Goal: Transaction & Acquisition: Purchase product/service

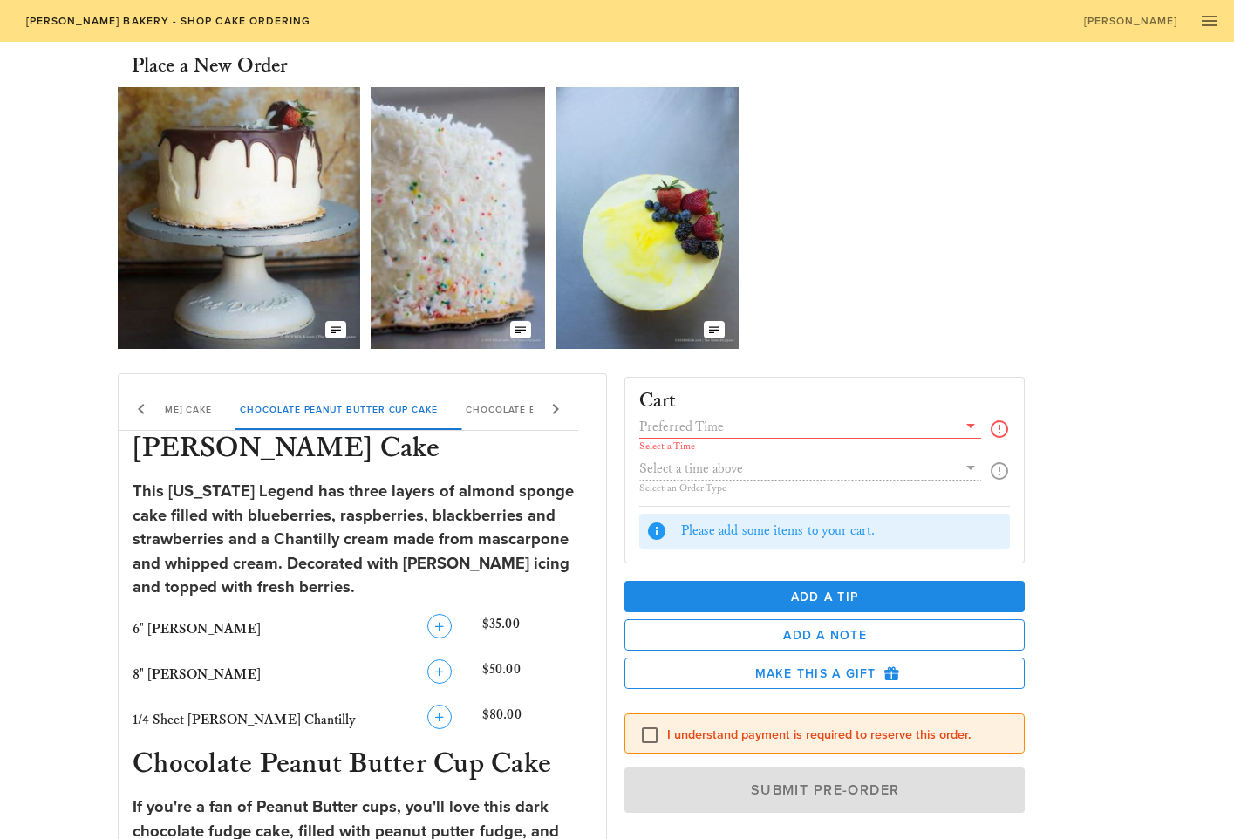
scroll to position [-1, 1]
click at [435, 671] on icon "button" at bounding box center [439, 671] width 21 height 21
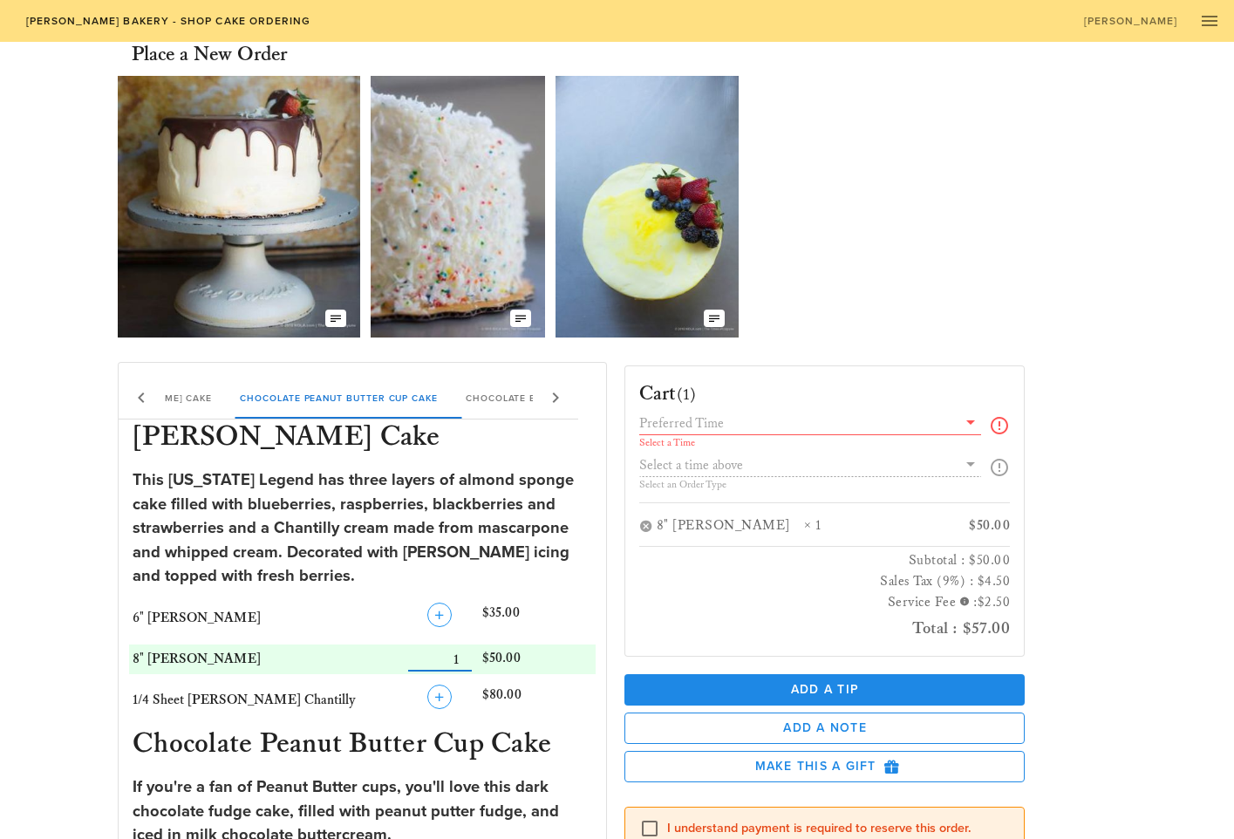
scroll to position [10, 0]
click at [971, 425] on icon at bounding box center [970, 423] width 21 height 21
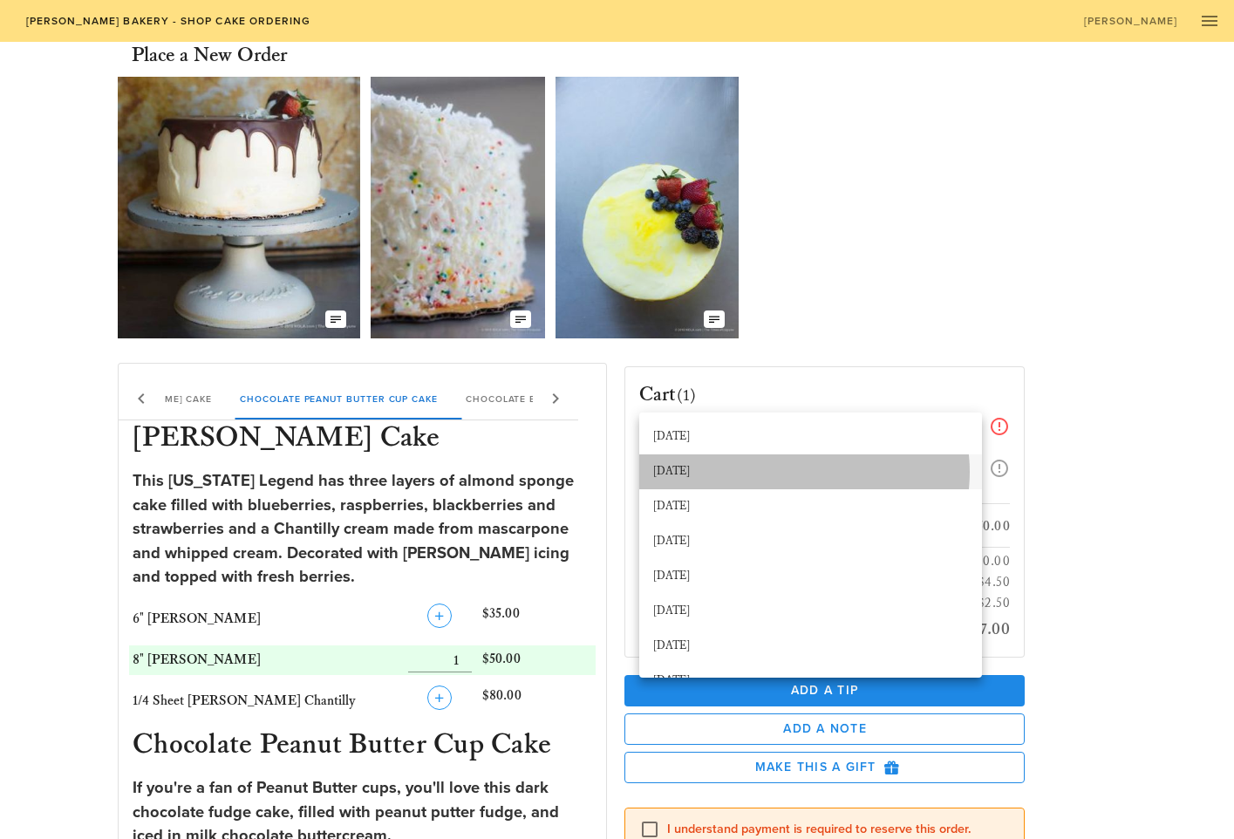
click at [682, 473] on div "[DATE]" at bounding box center [810, 472] width 315 height 14
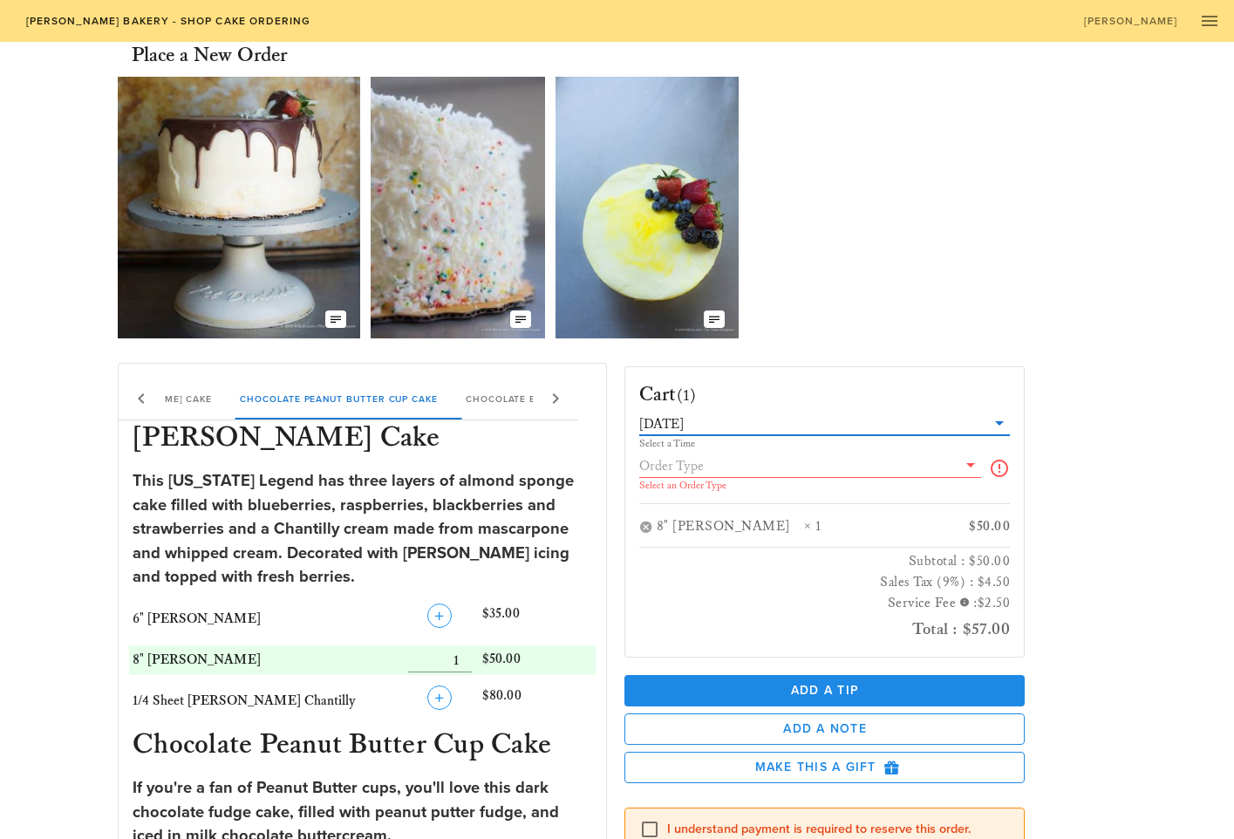
scroll to position [0, 0]
click at [969, 467] on icon at bounding box center [970, 464] width 21 height 21
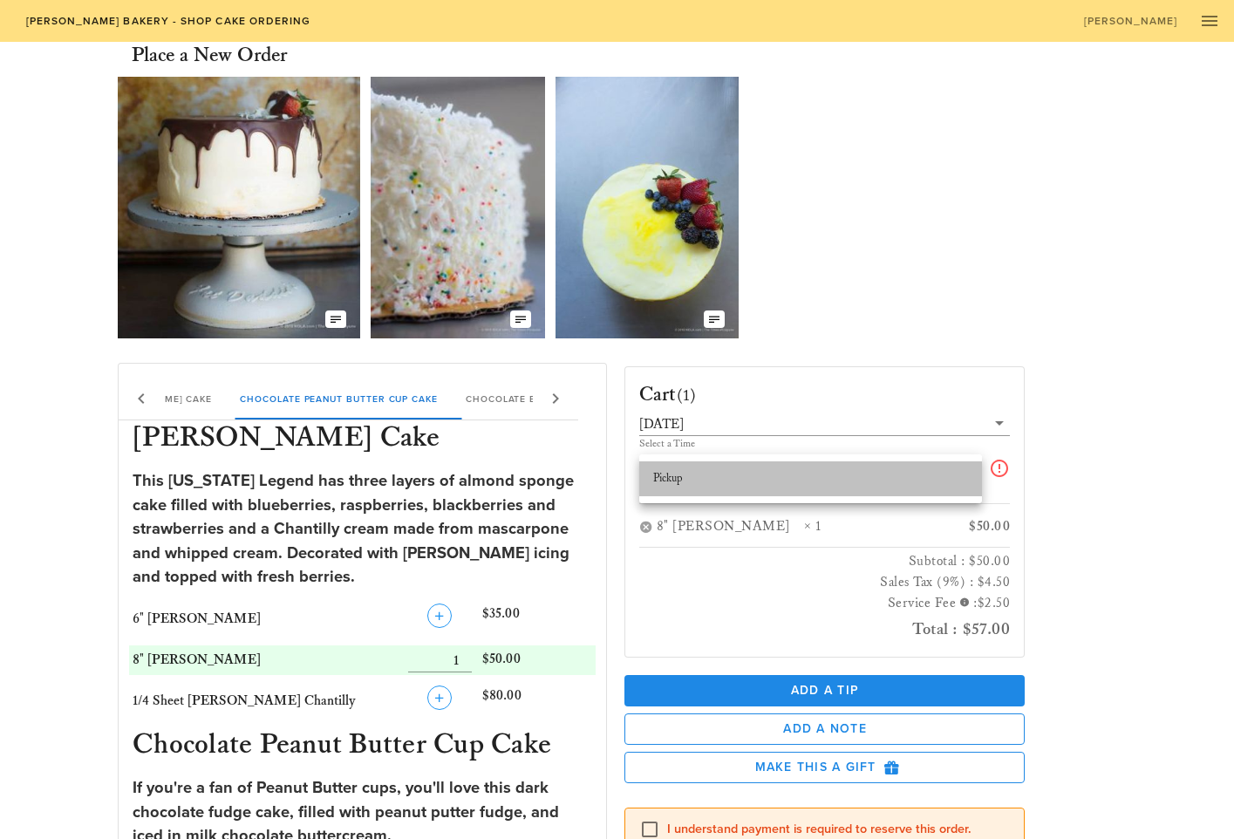
click at [663, 477] on div "Pickup" at bounding box center [810, 479] width 315 height 14
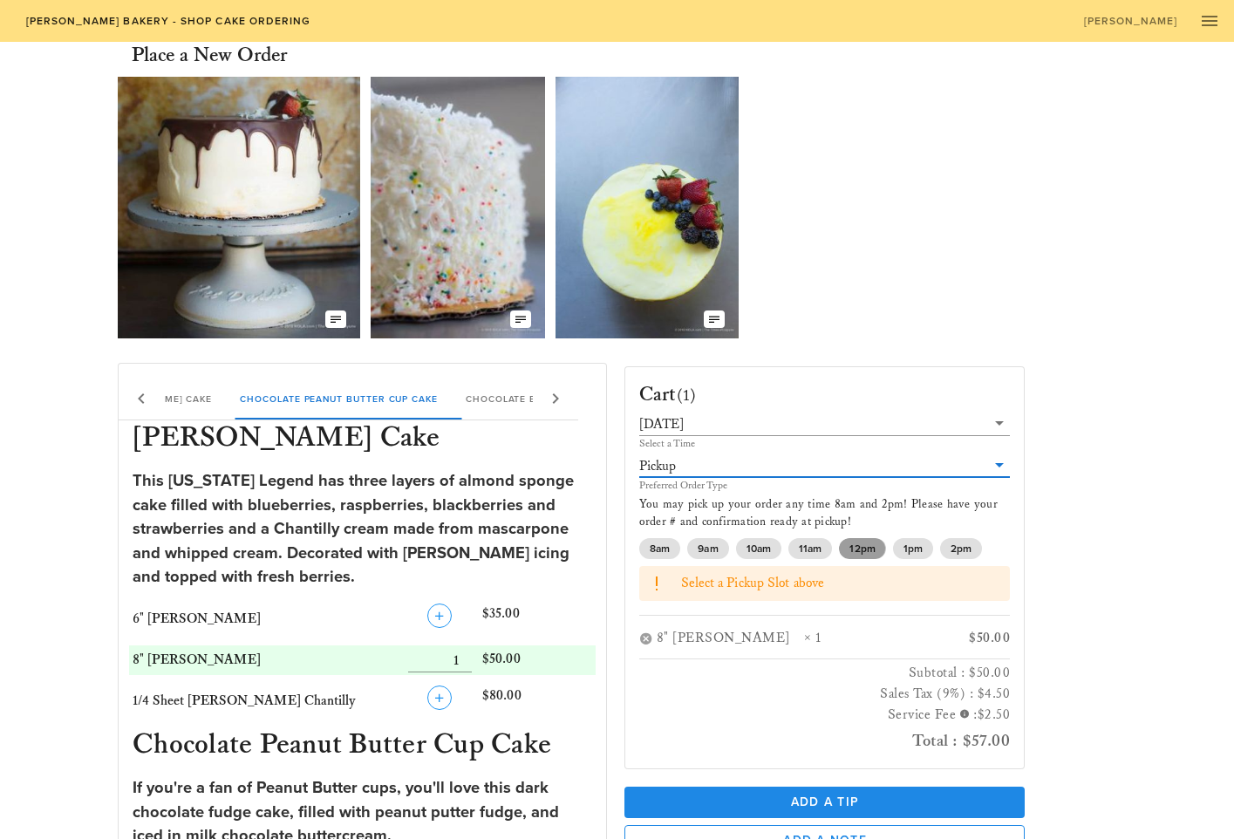
click at [863, 550] on span "12pm" at bounding box center [862, 548] width 25 height 21
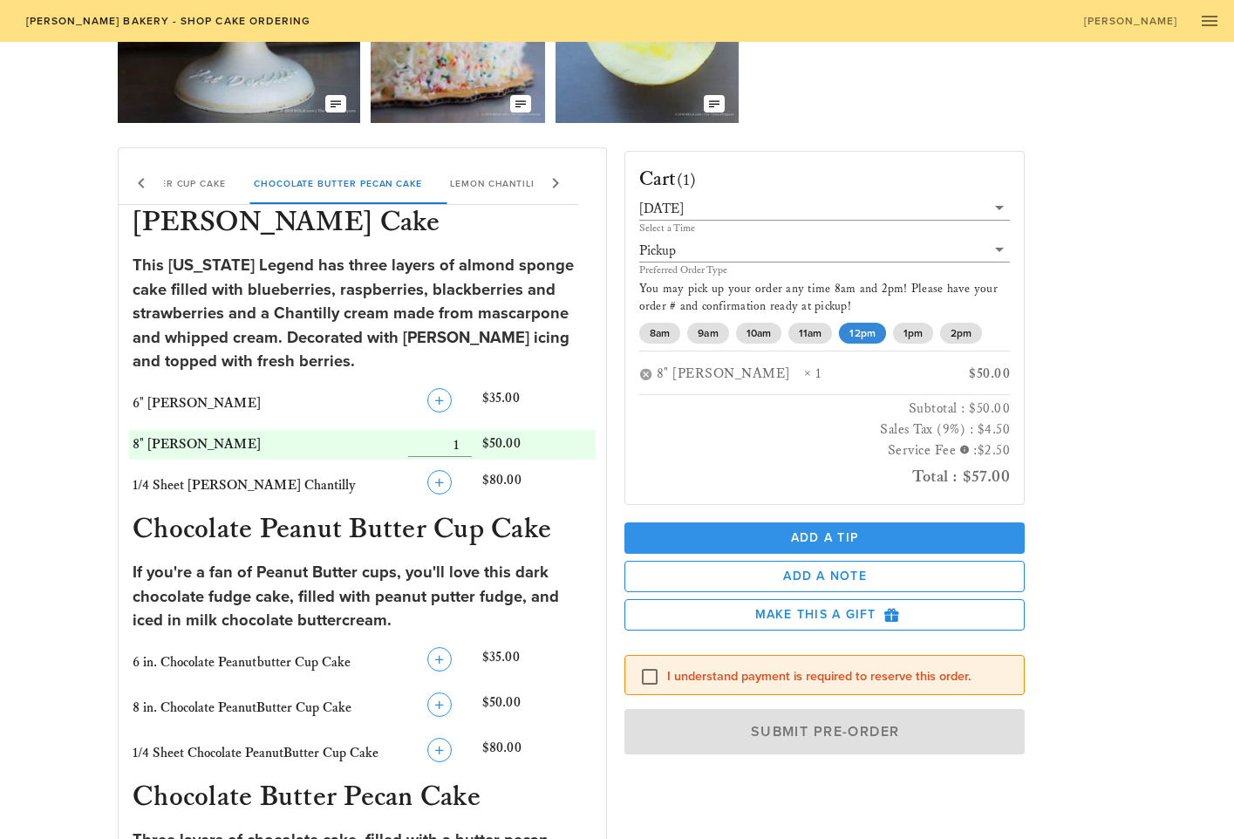
scroll to position [225, 1]
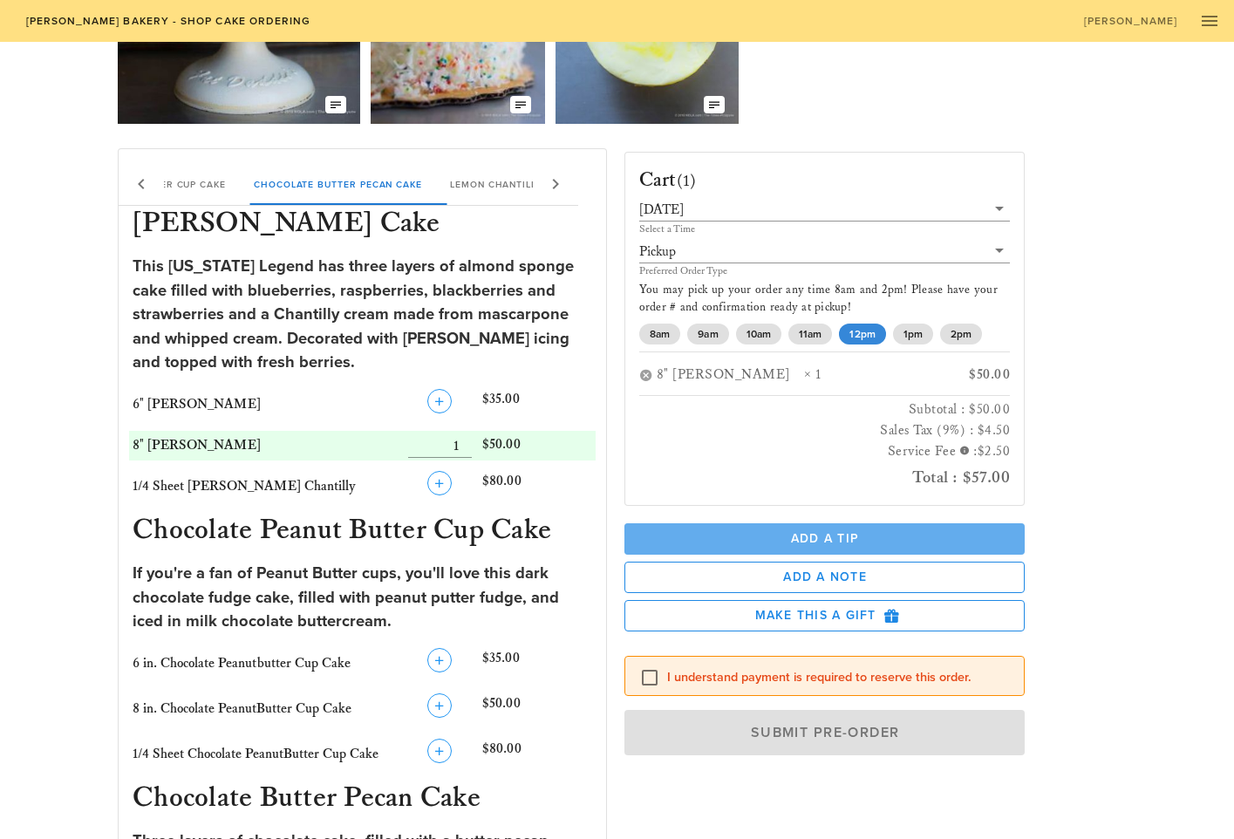
click at [822, 534] on span "Add a Tip" at bounding box center [825, 538] width 373 height 15
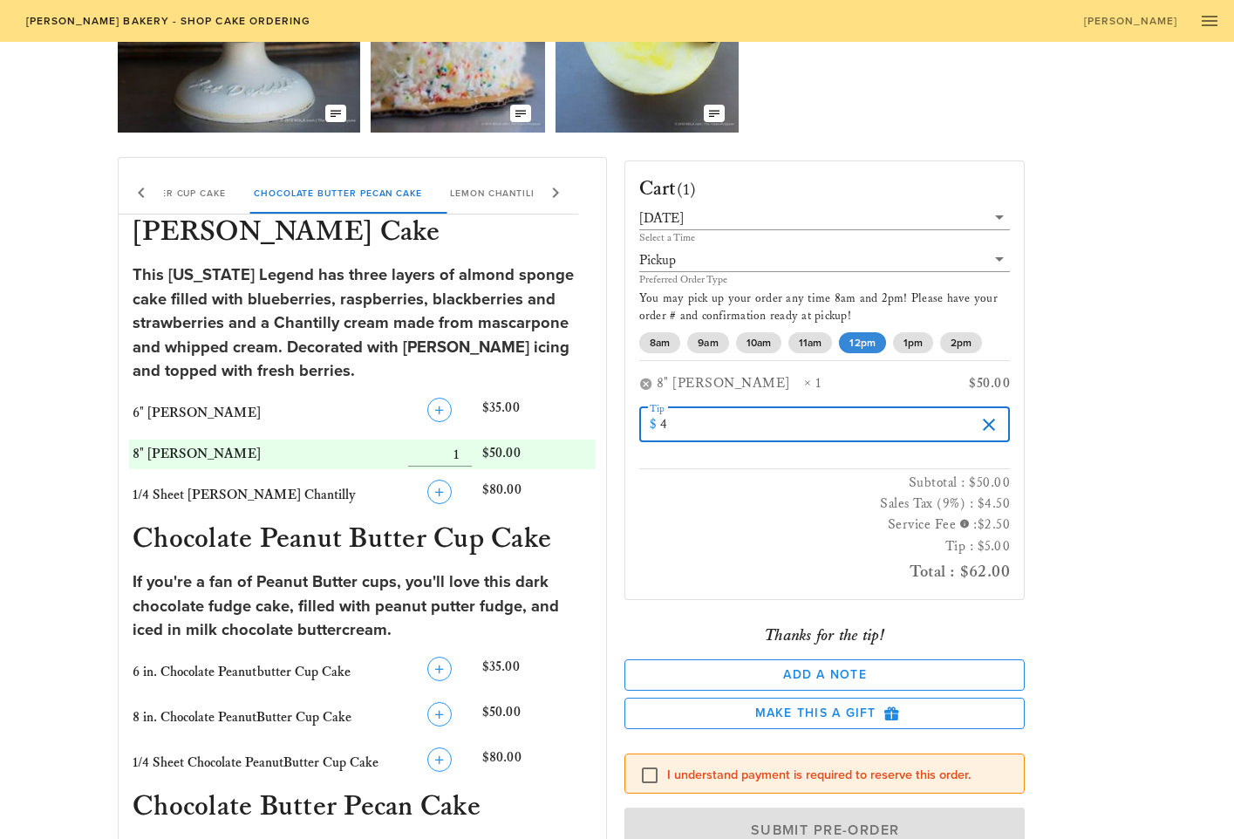
scroll to position [215, 1]
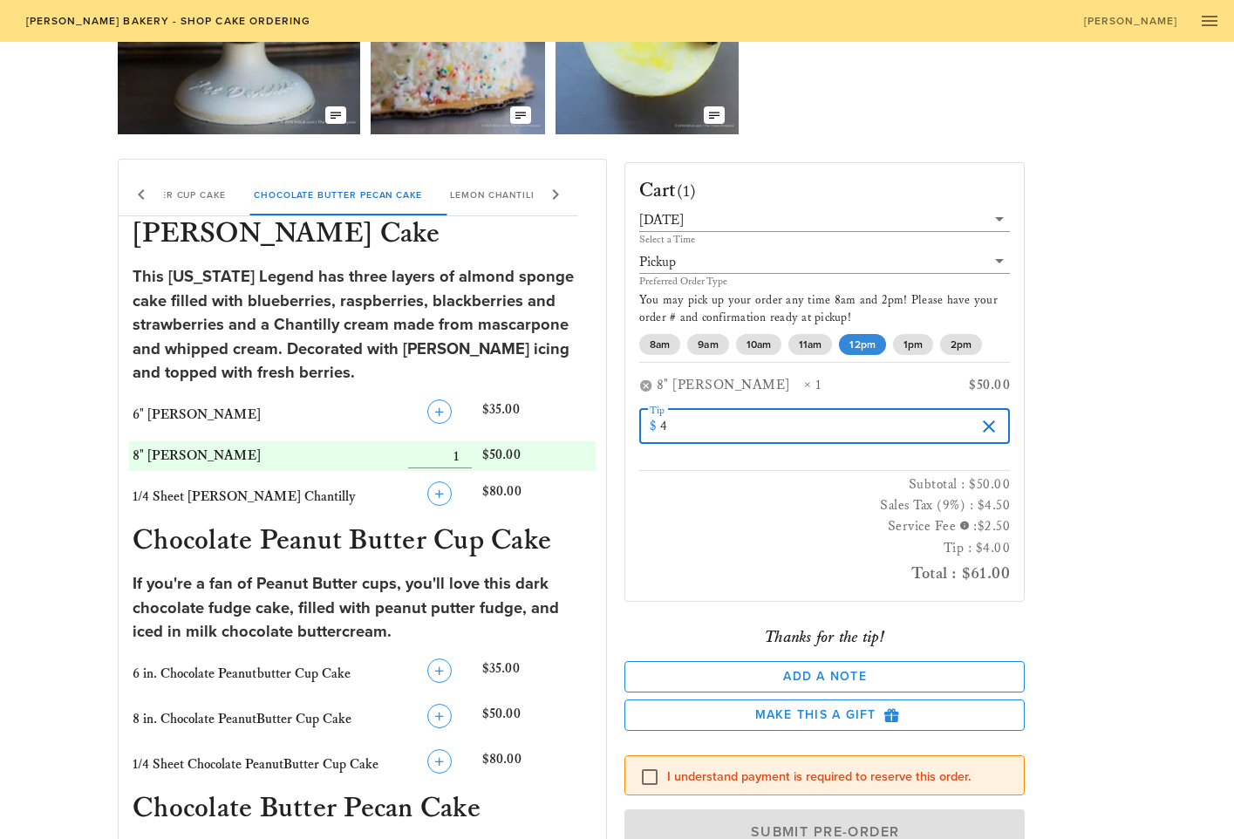
click at [967, 428] on input "4" at bounding box center [818, 427] width 316 height 28
click at [967, 423] on input "5" at bounding box center [818, 427] width 316 height 28
type input "6"
click at [967, 423] on input "6" at bounding box center [818, 427] width 316 height 28
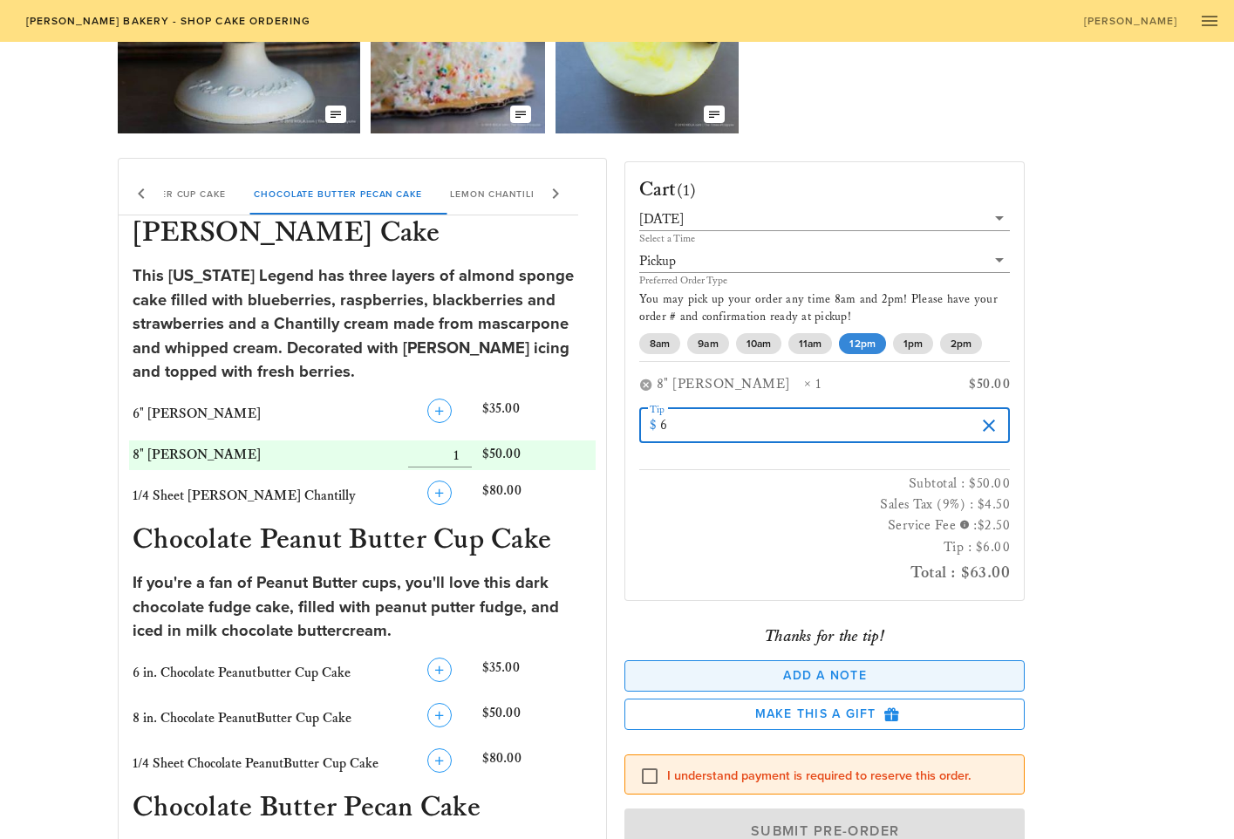
scroll to position [214, 1]
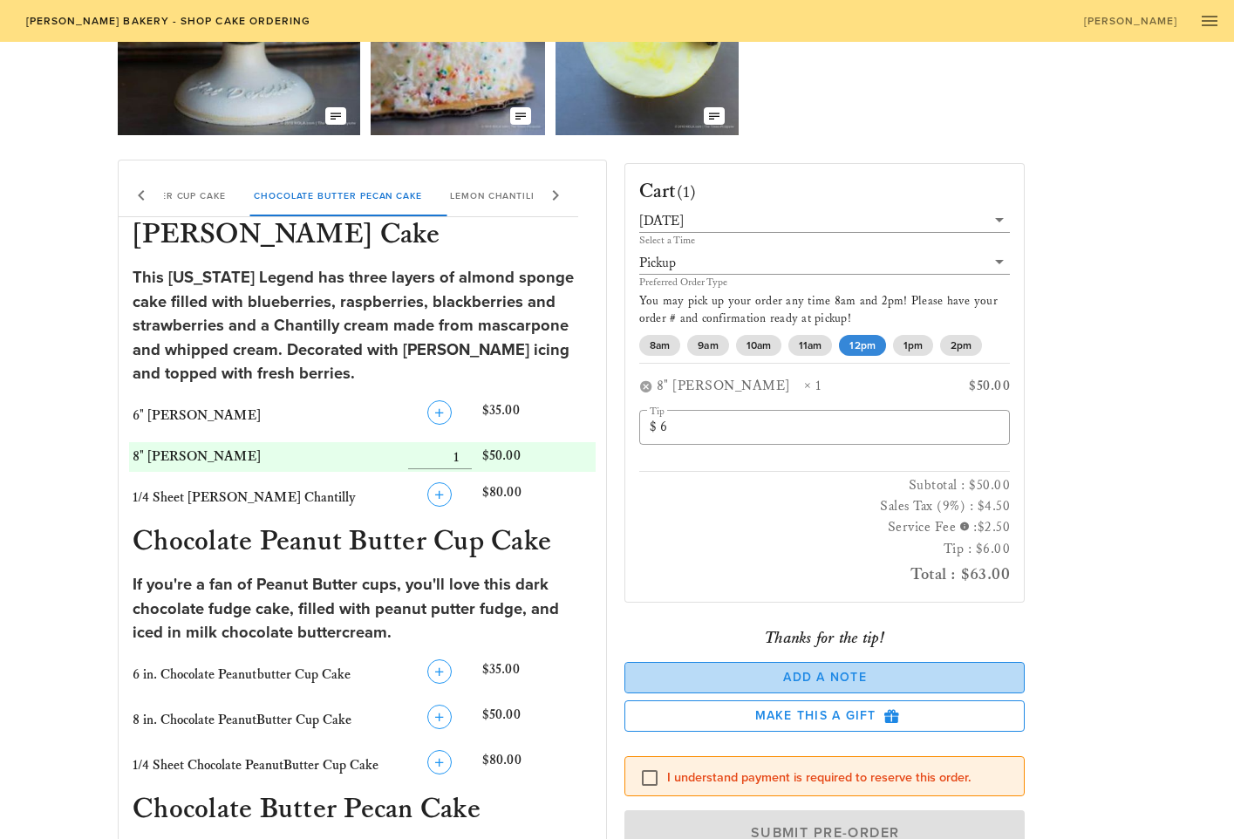
click at [839, 673] on span "Add a Note" at bounding box center [825, 677] width 372 height 15
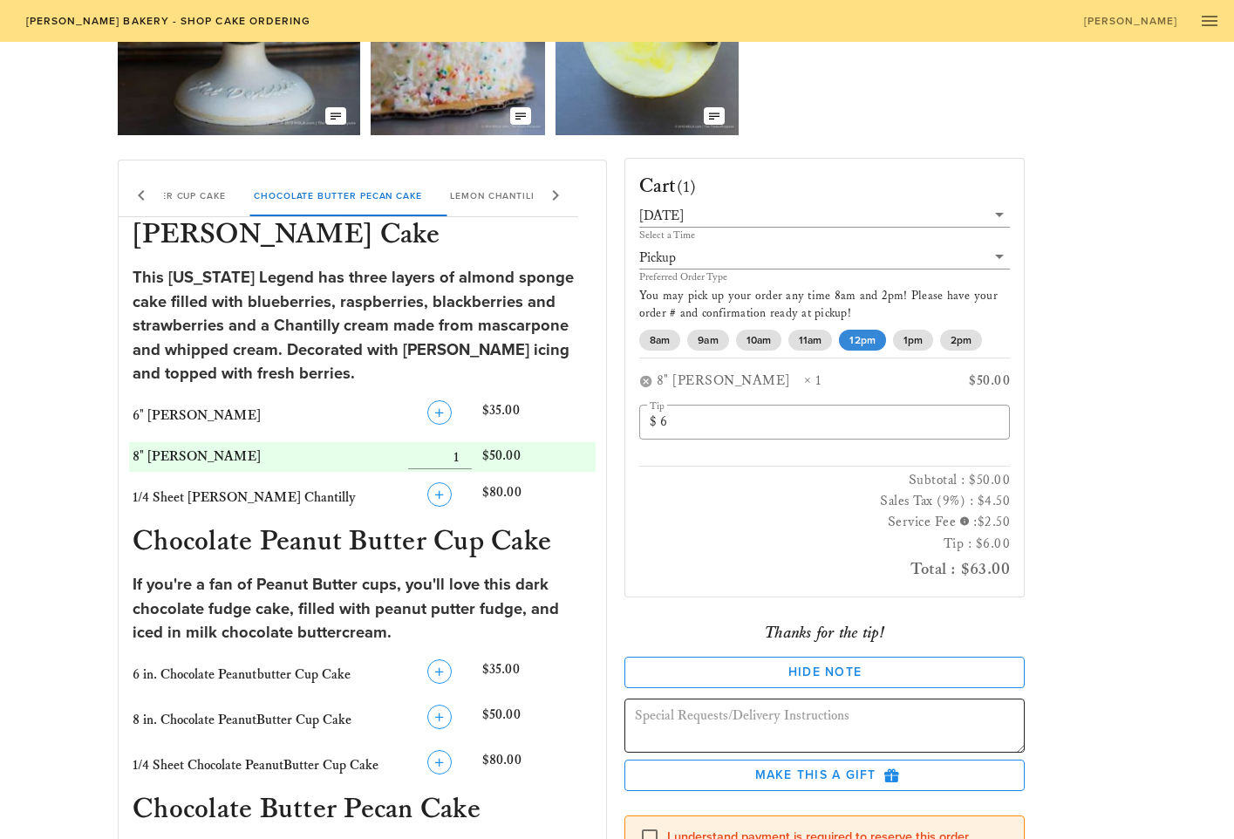
scroll to position [4, 0]
click at [667, 718] on textarea at bounding box center [830, 729] width 391 height 49
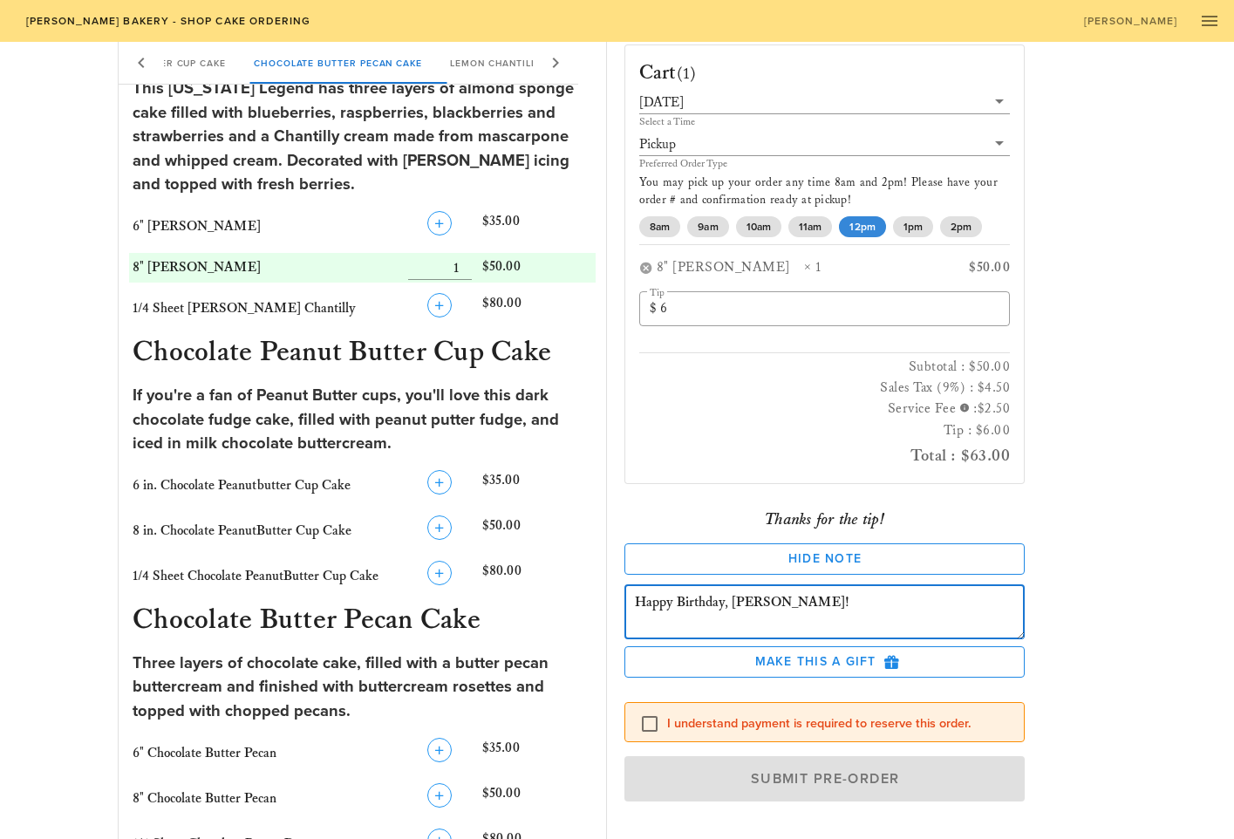
scroll to position [413, 0]
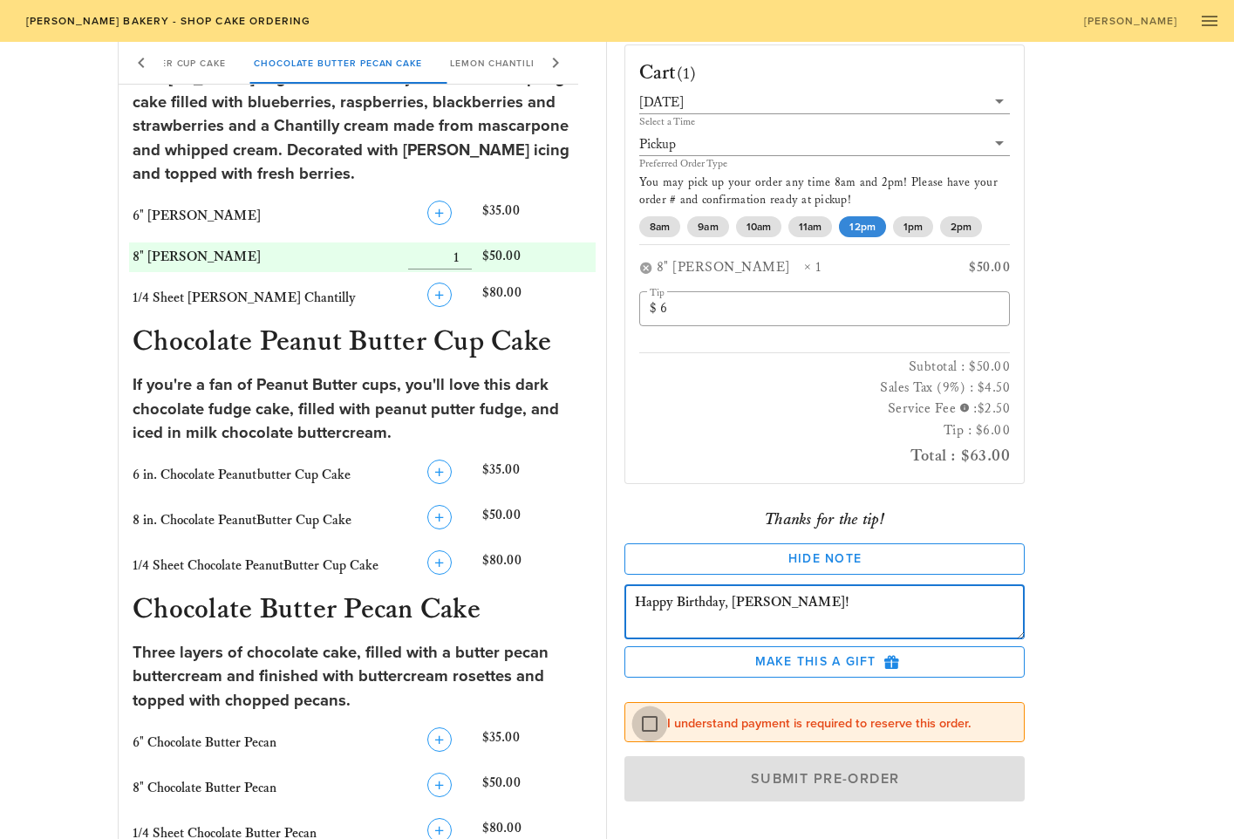
type textarea "Happy Birthday, [PERSON_NAME]!"
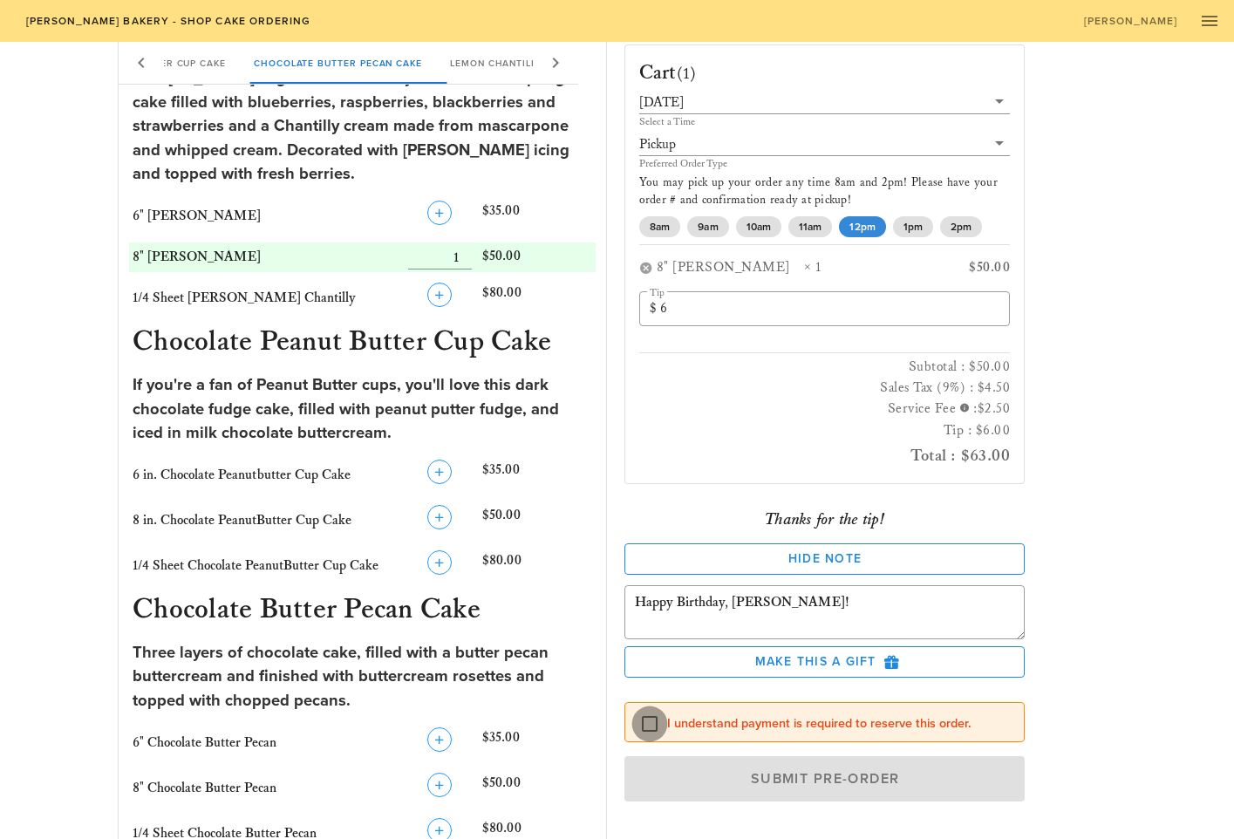
click at [650, 722] on div at bounding box center [650, 724] width 30 height 30
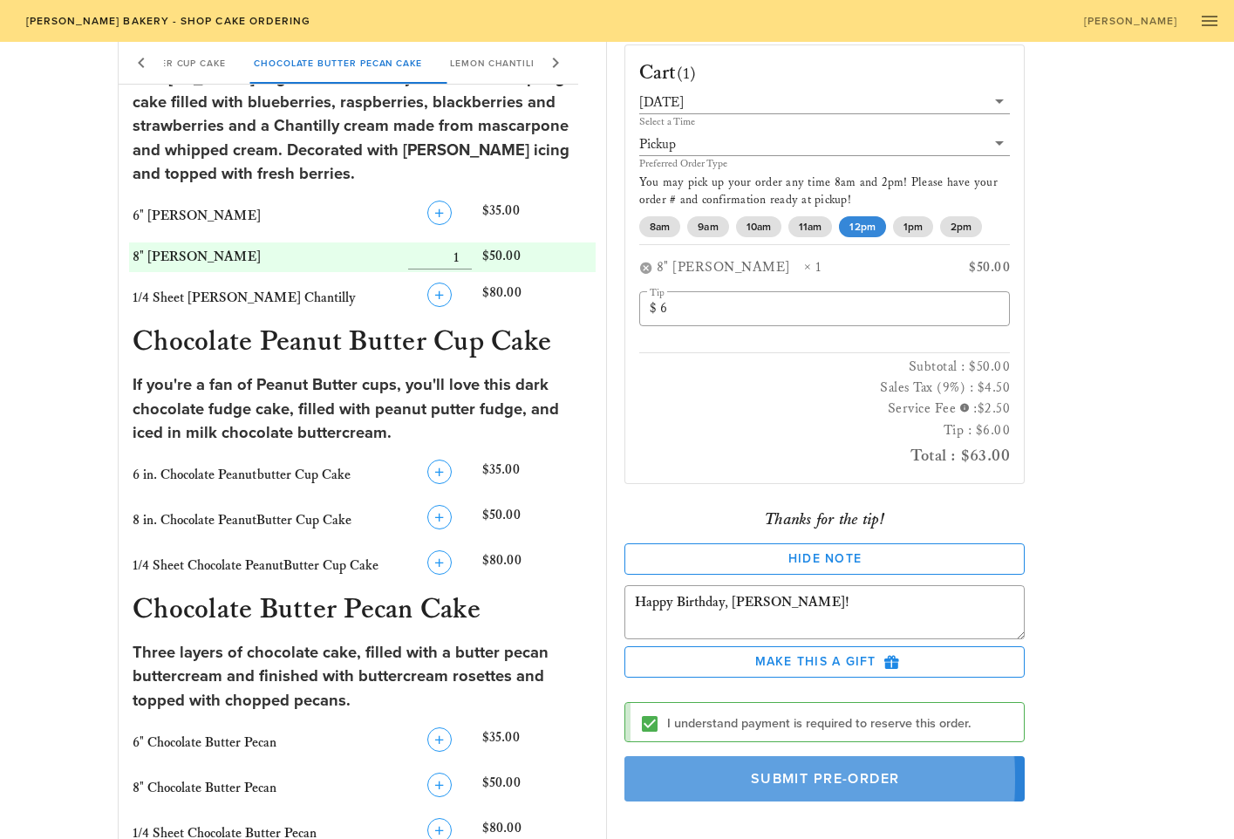
click at [814, 776] on span "Submit Pre-Order" at bounding box center [825, 778] width 361 height 17
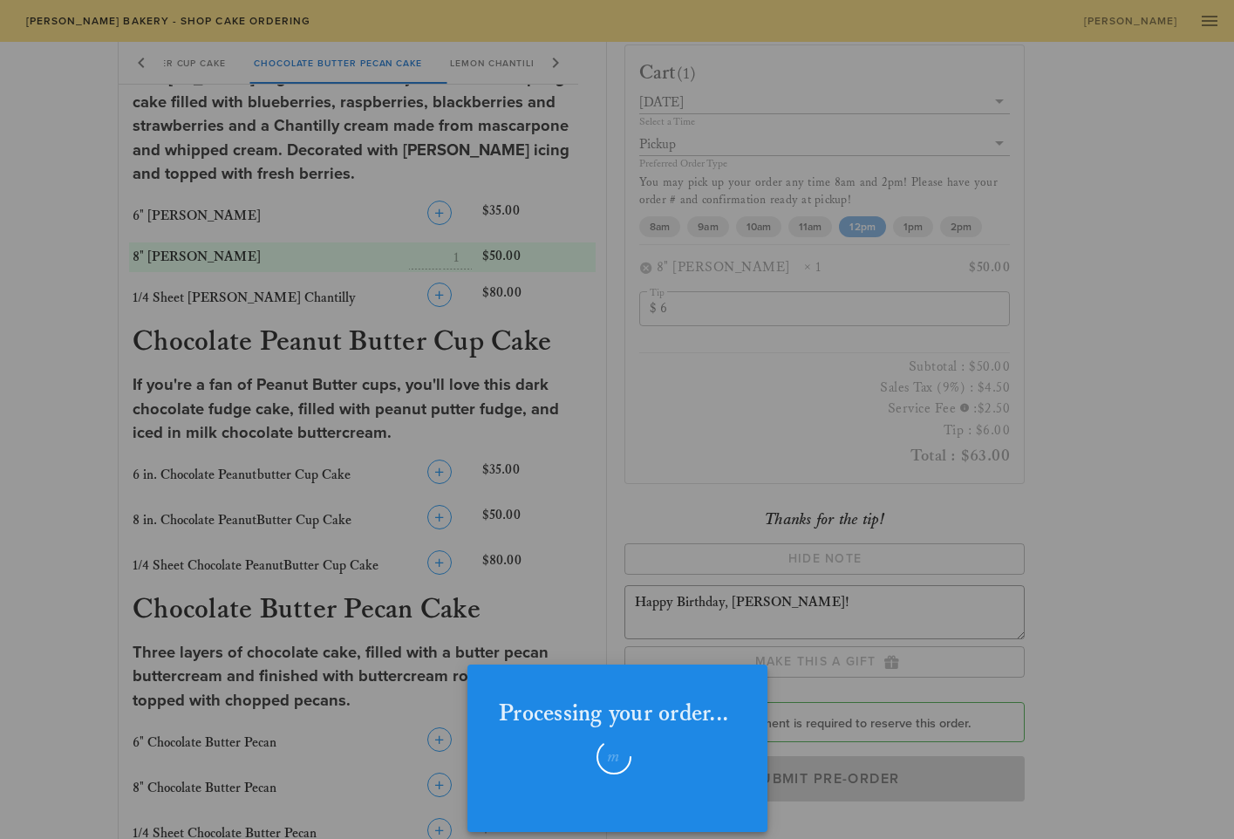
checkbox input "false"
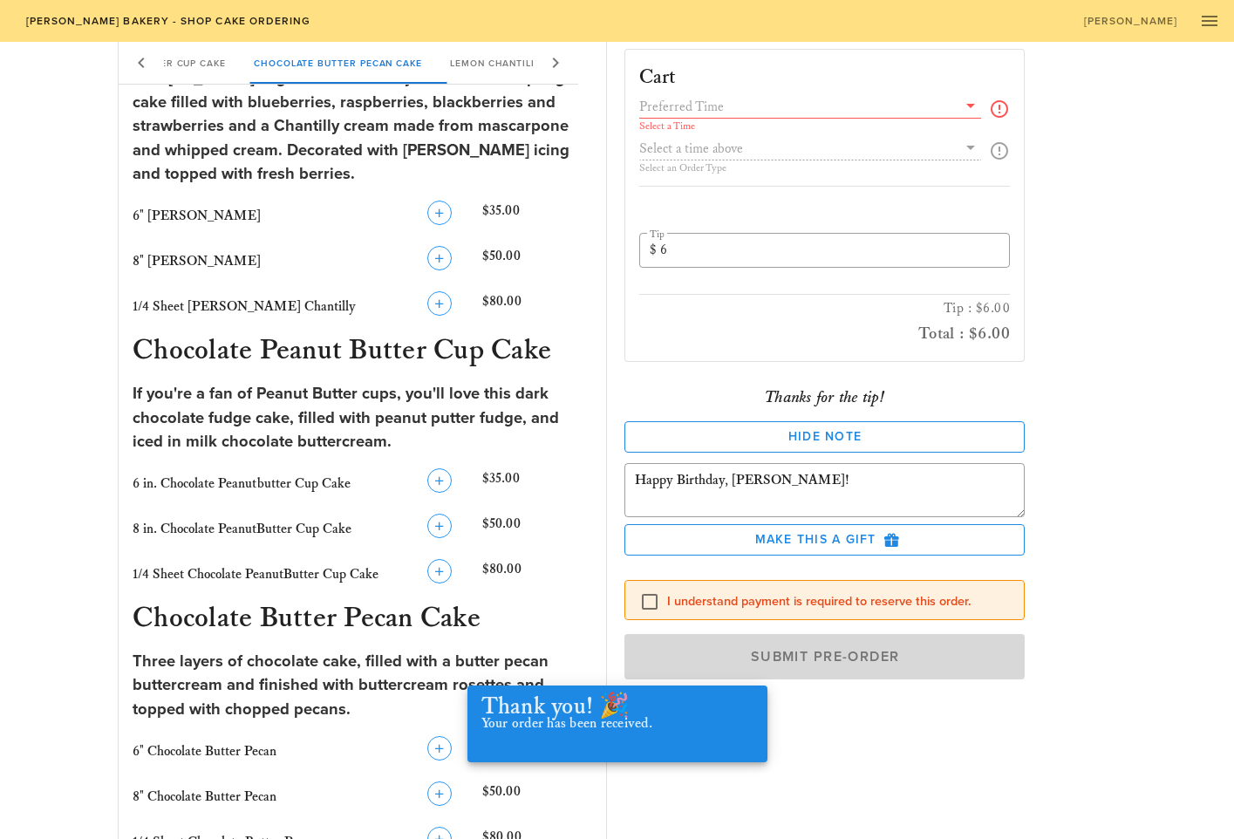
scroll to position [0, 0]
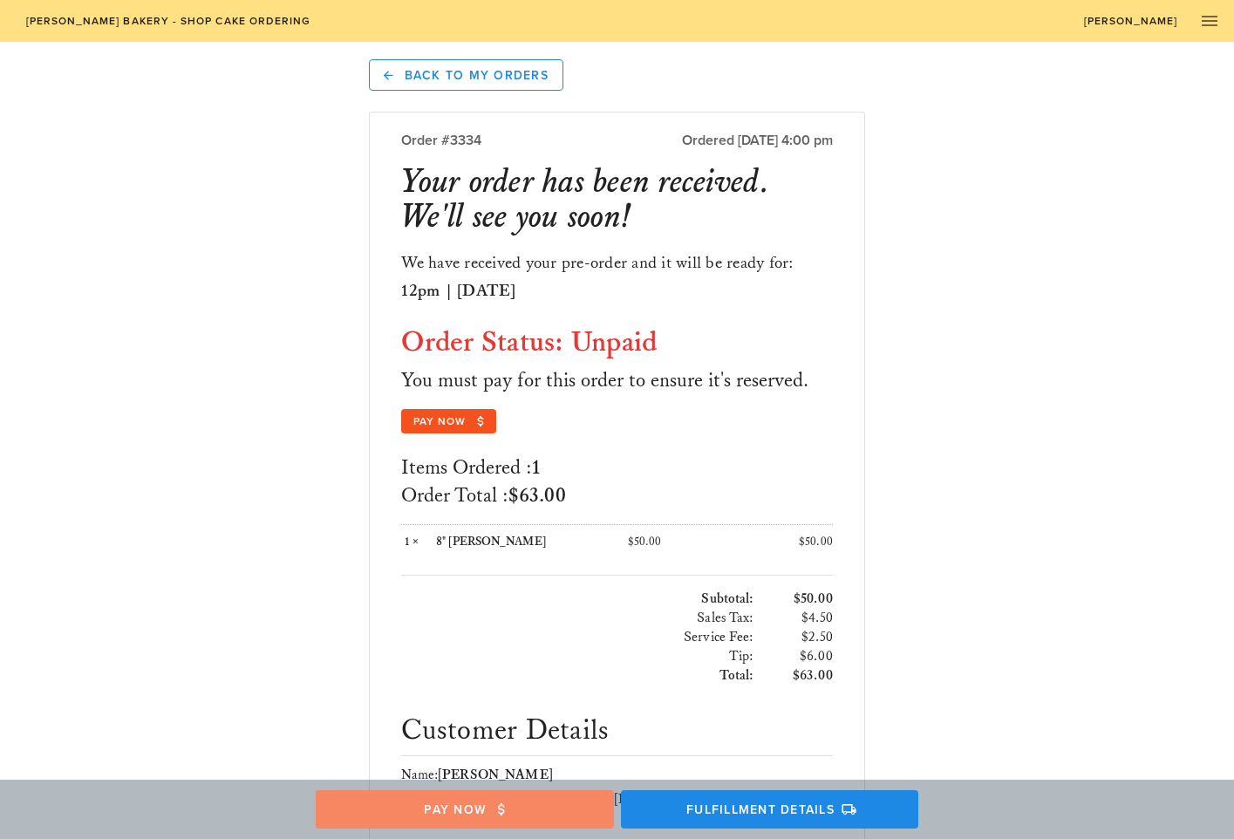
click at [456, 812] on span "Pay Now" at bounding box center [464, 810] width 264 height 16
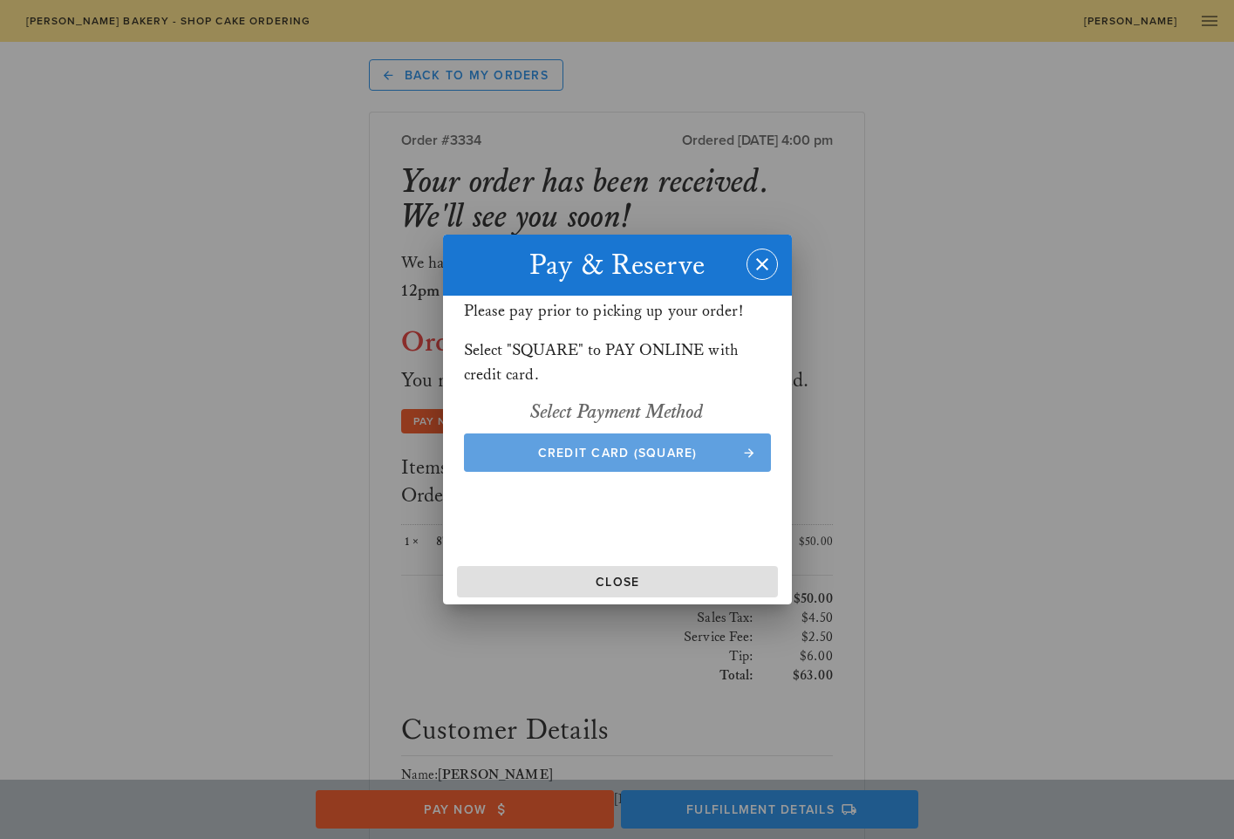
click at [529, 450] on span "Credit Card (Square)" at bounding box center [617, 453] width 273 height 15
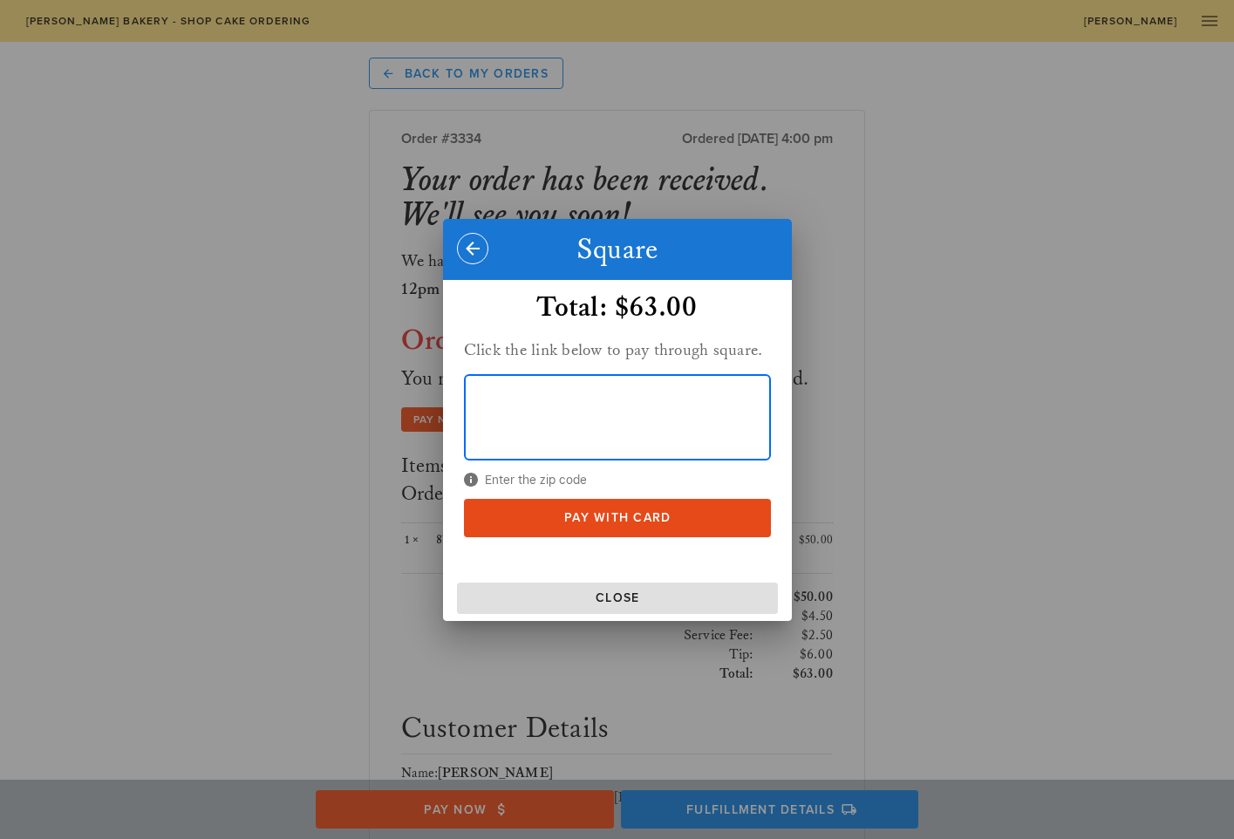
scroll to position [15, 0]
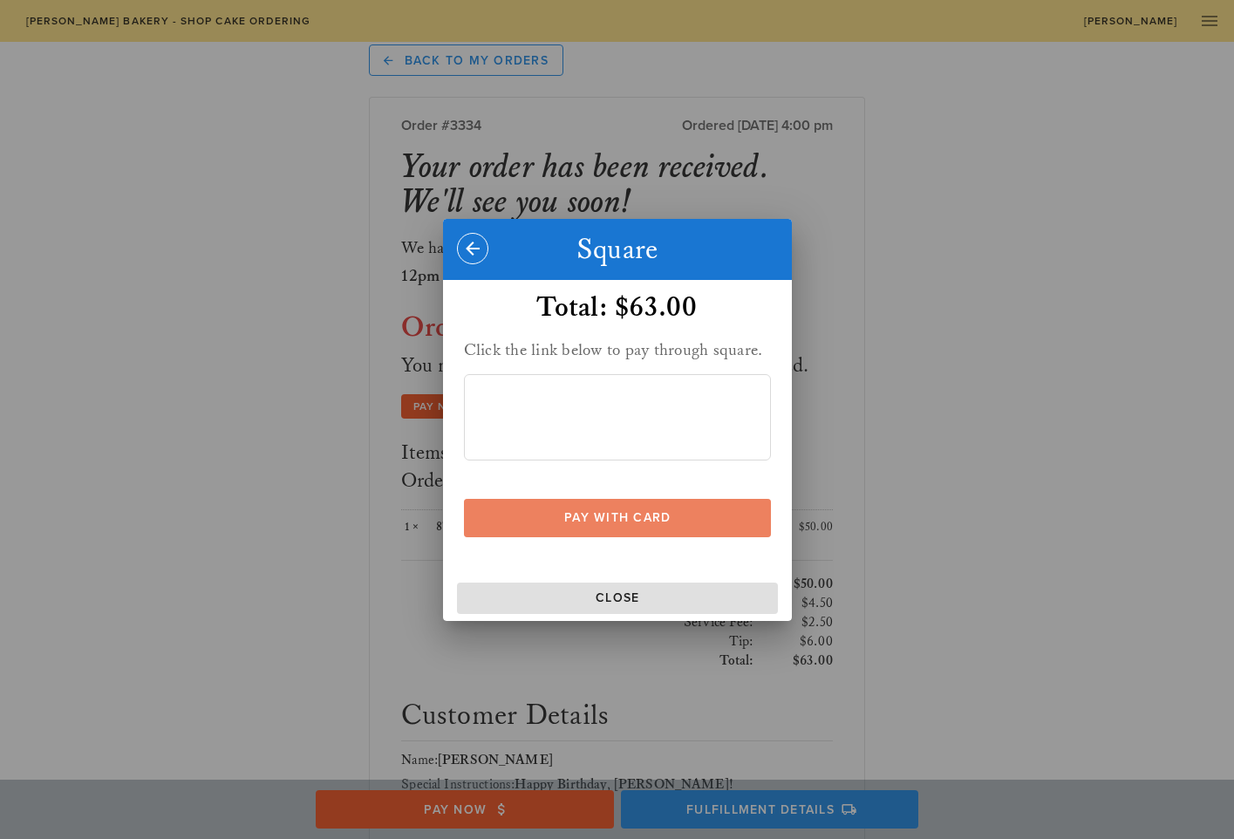
click at [642, 519] on span "Pay With Card" at bounding box center [617, 517] width 273 height 15
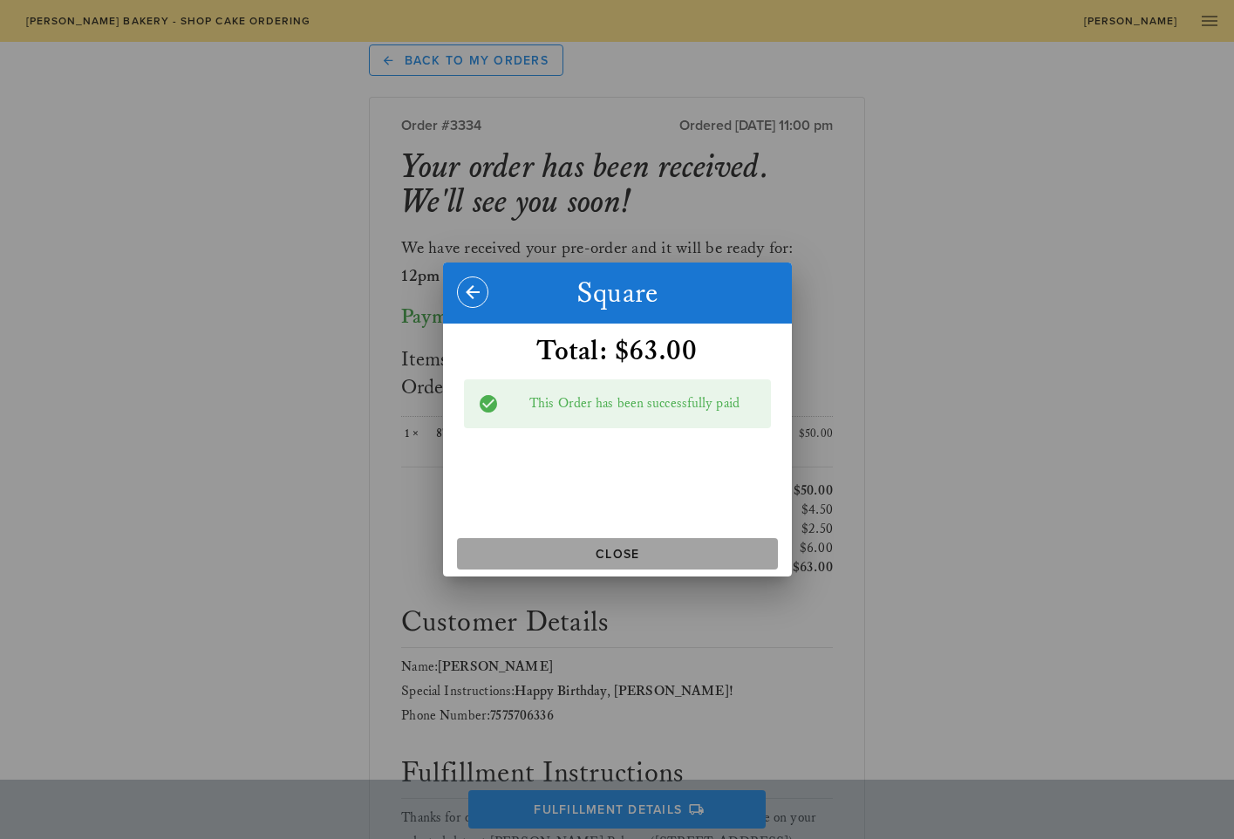
click at [627, 554] on span "Close" at bounding box center [617, 554] width 307 height 15
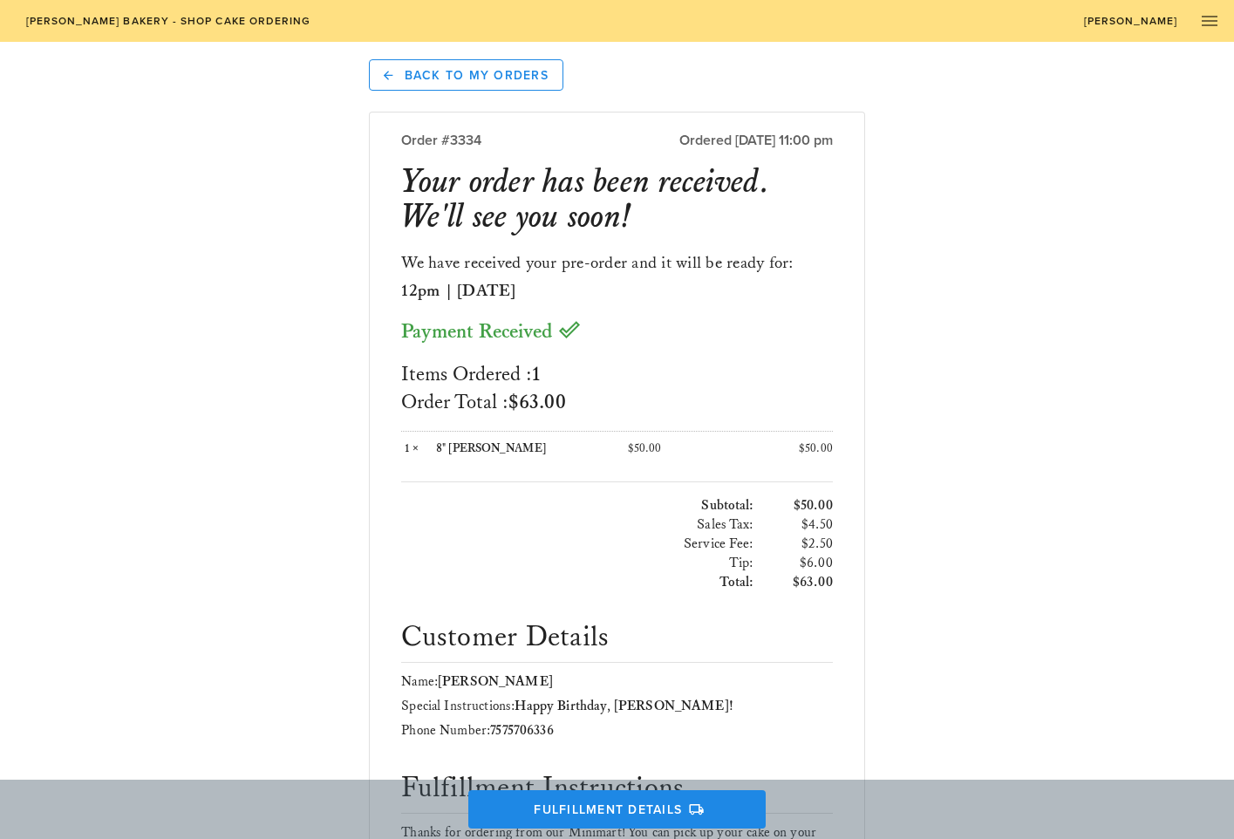
scroll to position [0, 0]
click at [1213, 24] on icon "button" at bounding box center [1209, 20] width 21 height 21
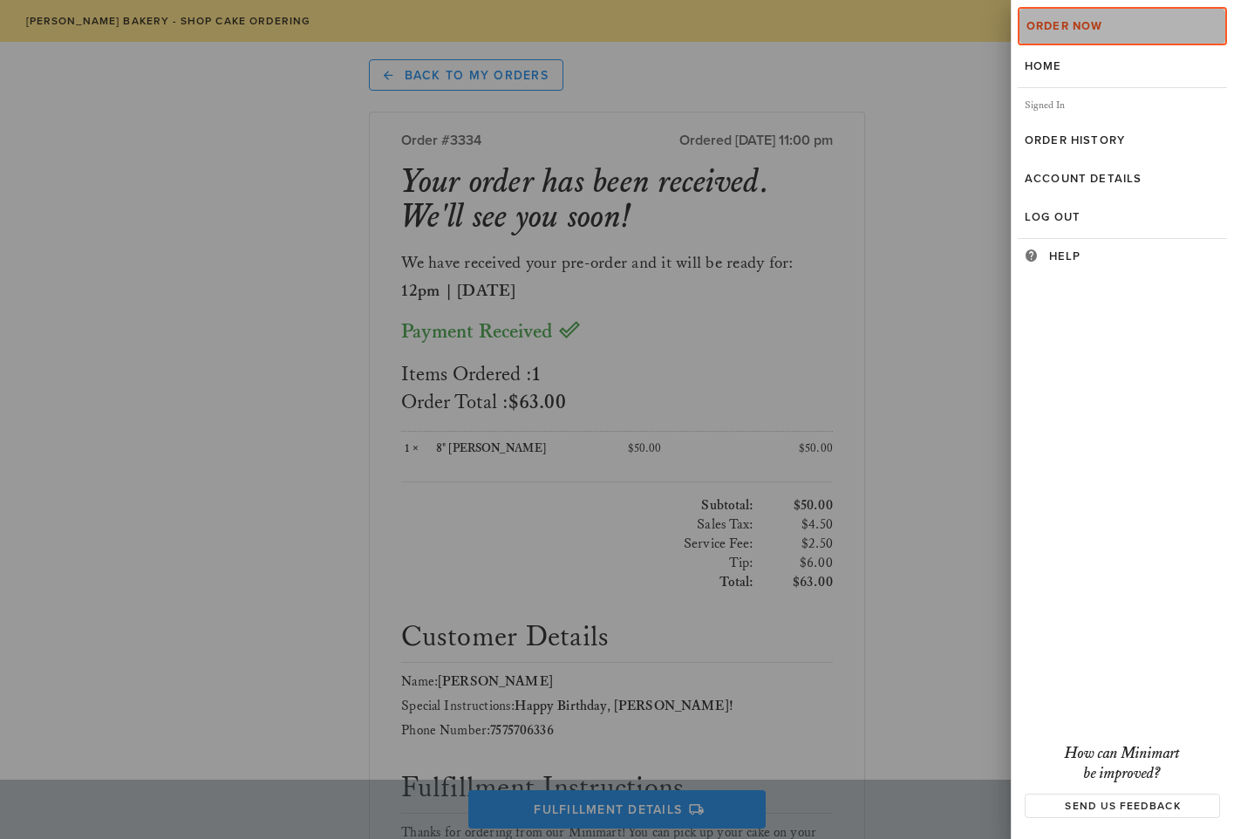
click at [1213, 24] on div "Order Now" at bounding box center [1123, 26] width 192 height 14
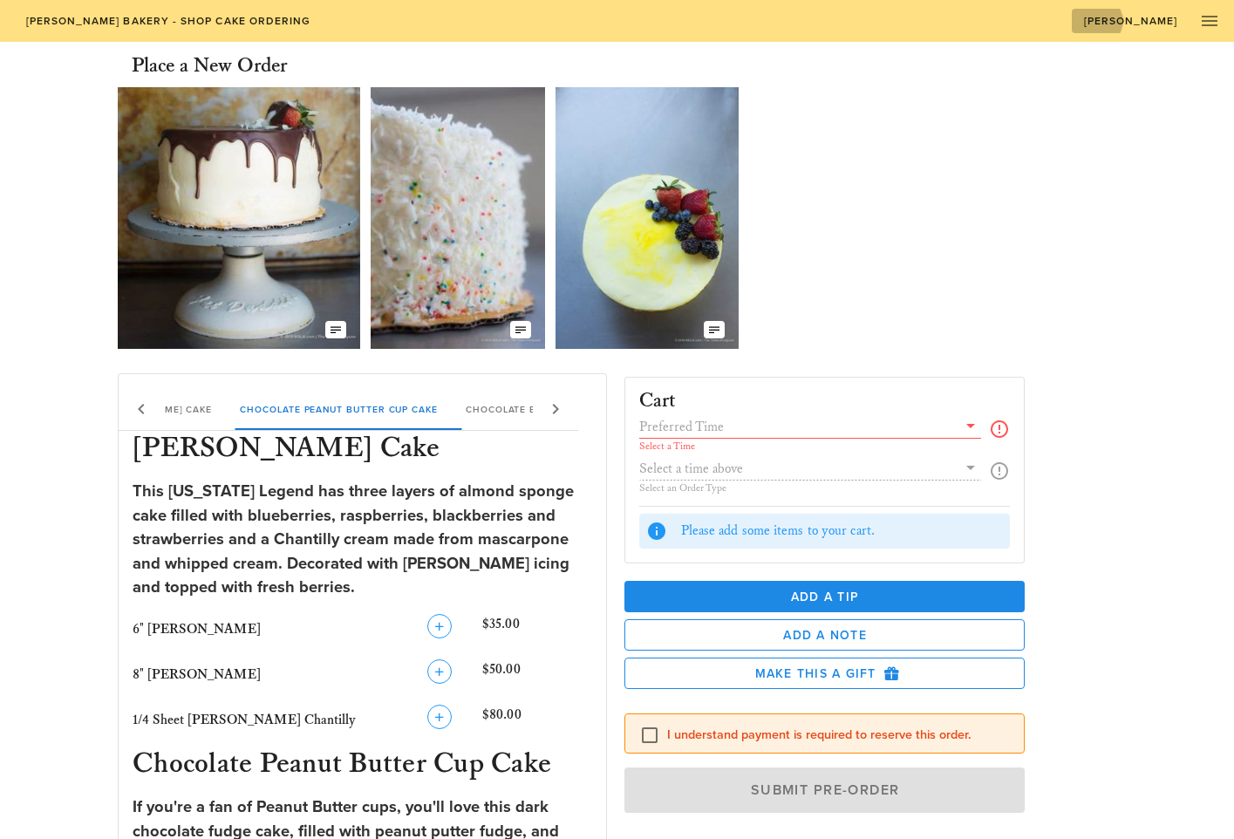
click at [1158, 20] on span "[PERSON_NAME]" at bounding box center [1130, 21] width 95 height 12
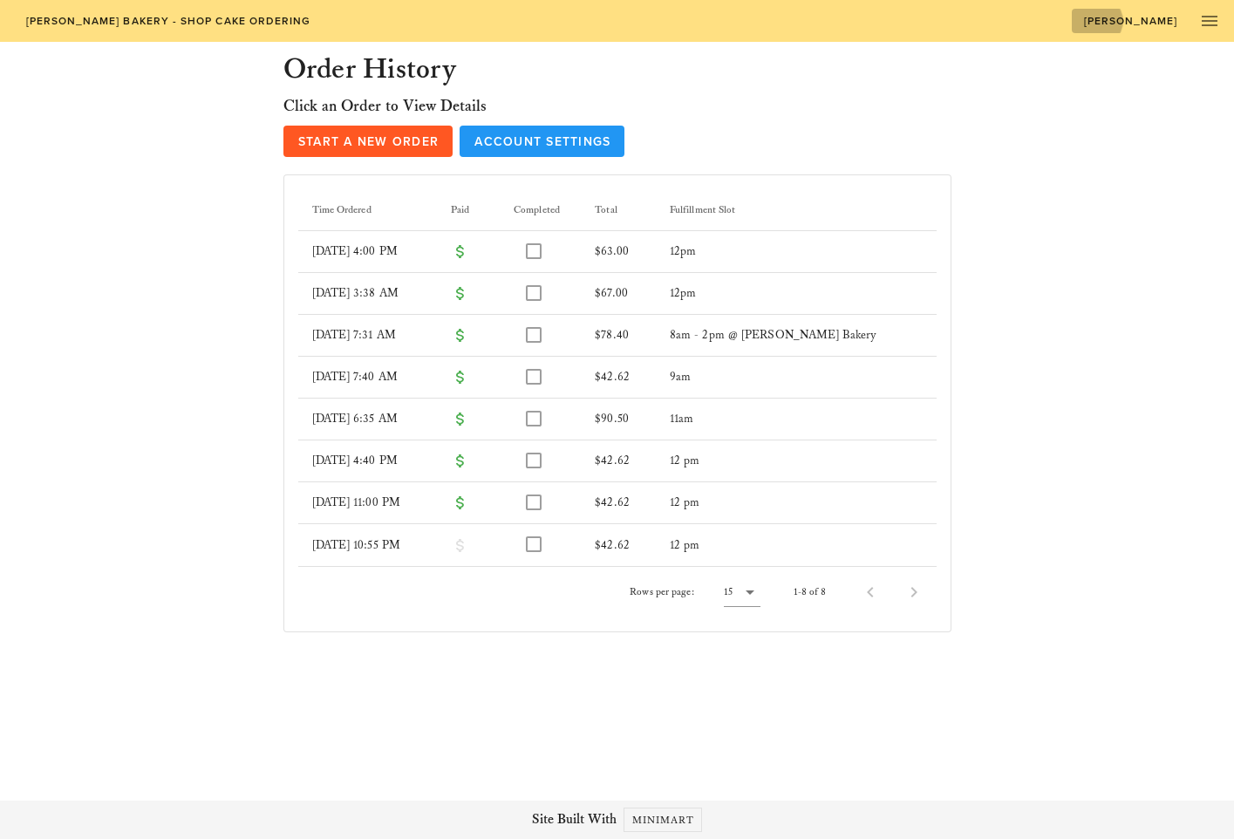
click at [1164, 22] on span "[PERSON_NAME]" at bounding box center [1130, 21] width 95 height 12
click at [1207, 20] on icon "button" at bounding box center [1209, 20] width 21 height 21
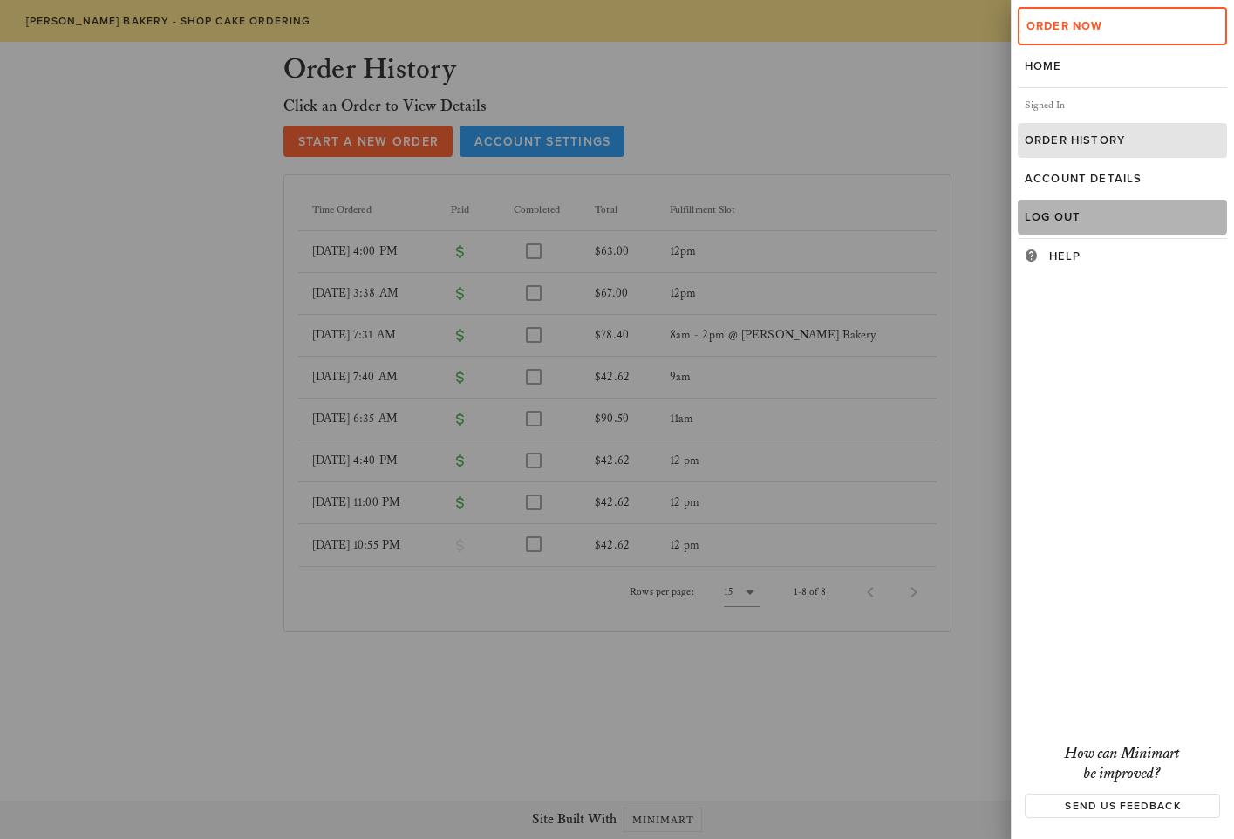
click at [1067, 217] on div "Log Out" at bounding box center [1122, 217] width 195 height 14
